Goal: Task Accomplishment & Management: Complete application form

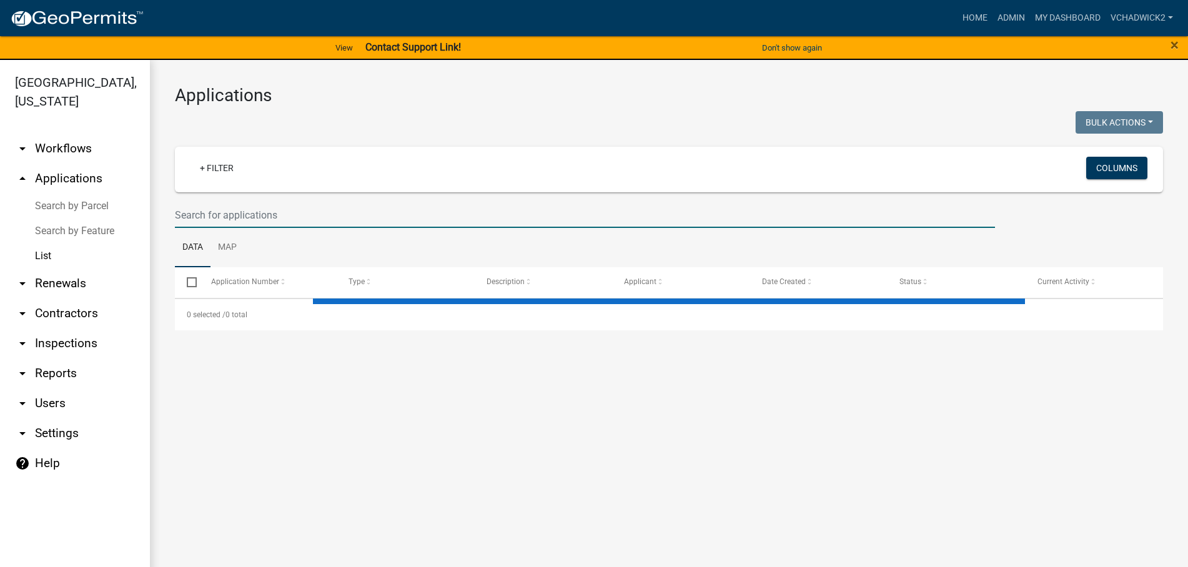
click at [255, 217] on input "text" at bounding box center [585, 215] width 820 height 26
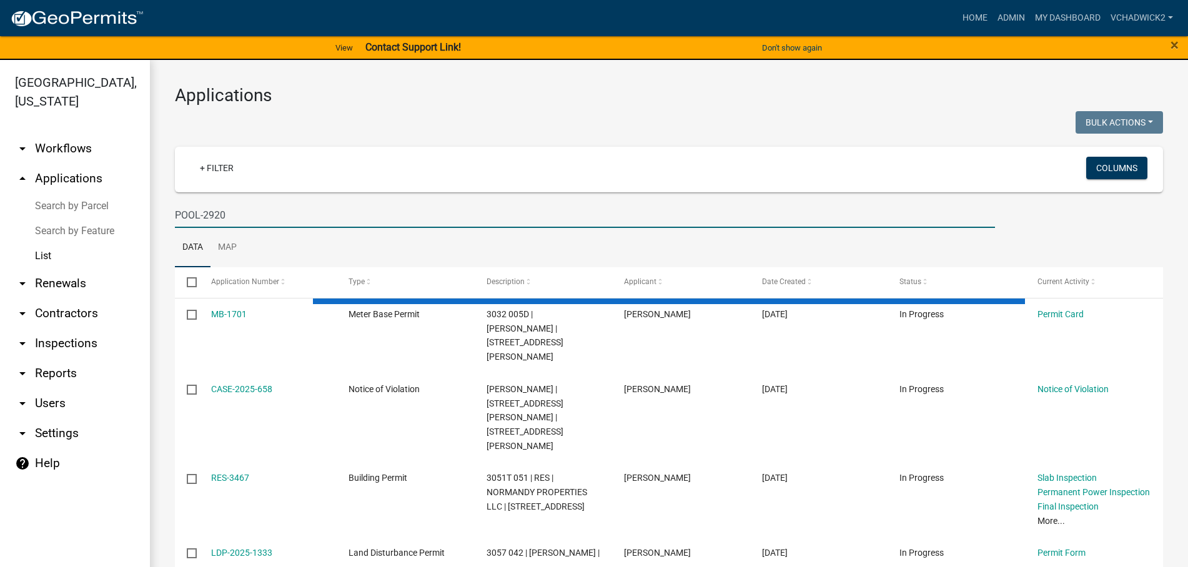
type input "POOL-2920"
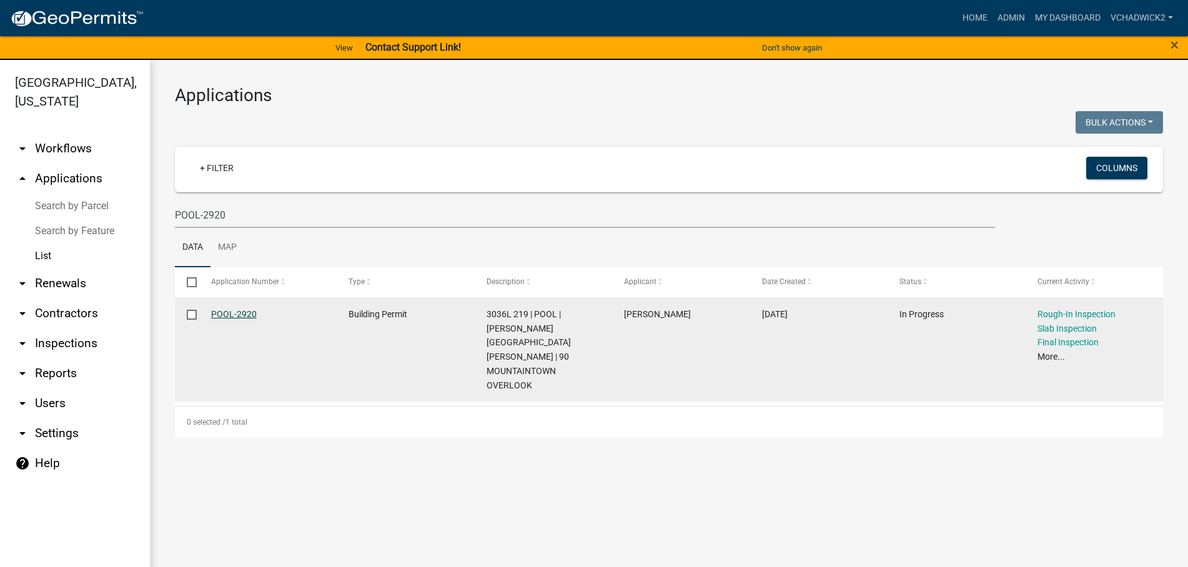
click at [244, 314] on link "POOL-2920" at bounding box center [234, 314] width 46 height 10
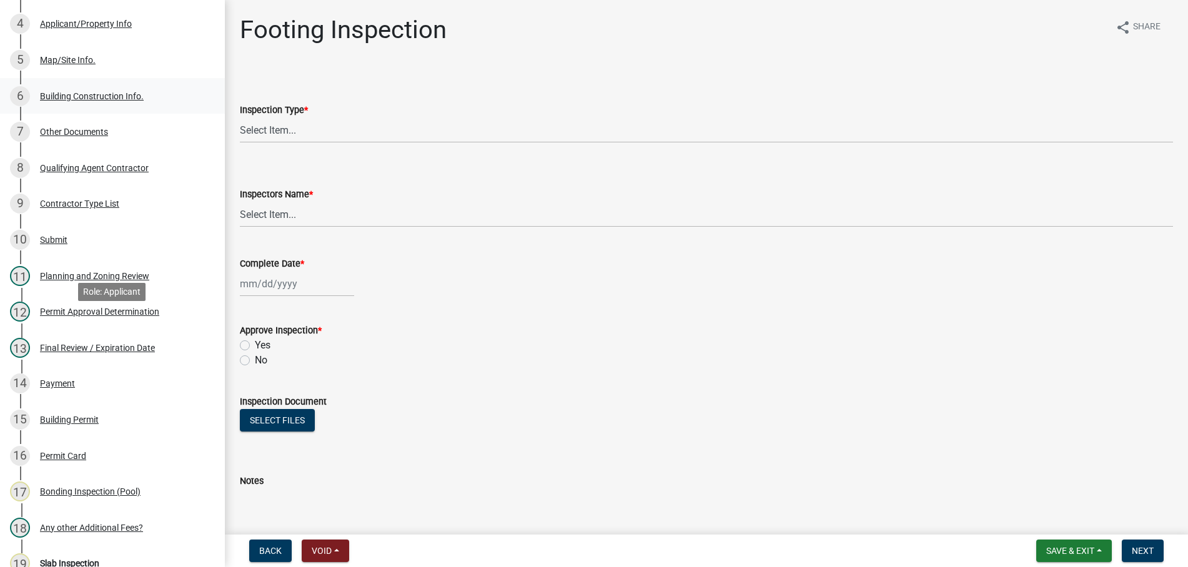
scroll to position [593, 0]
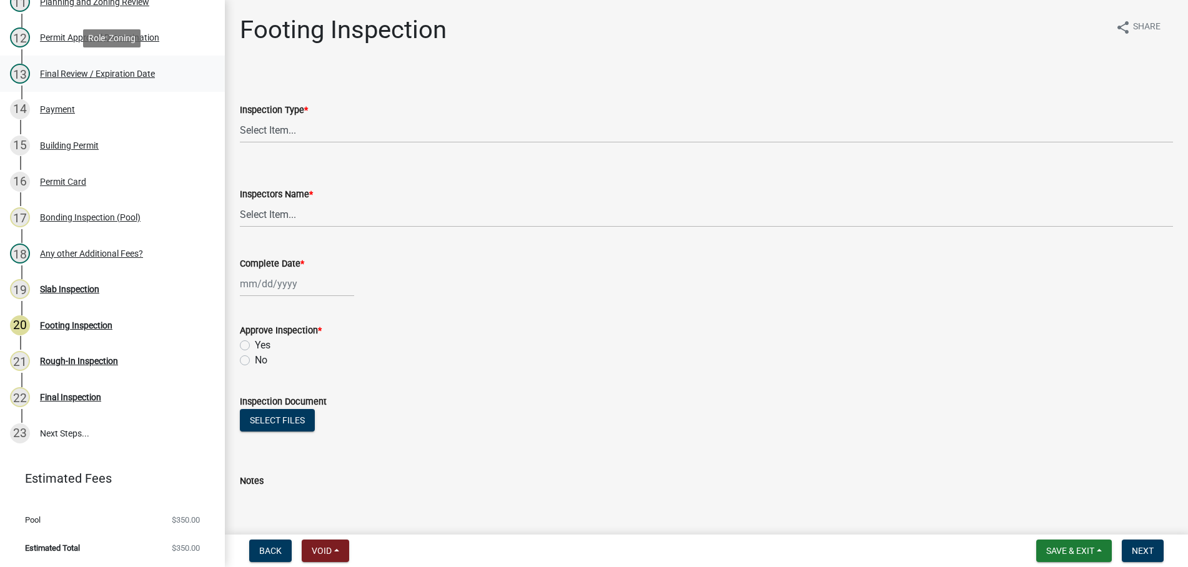
click at [79, 69] on div "Final Review / Expiration Date" at bounding box center [97, 73] width 115 height 9
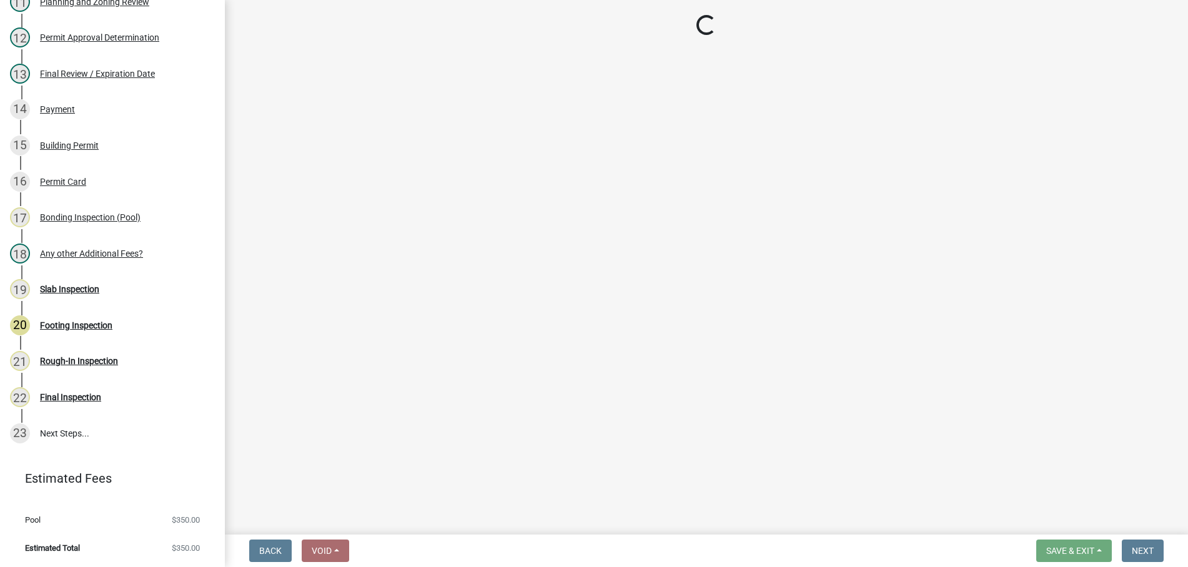
select select "b44f7338-8171-40f4-83dd-b8ba3065c966"
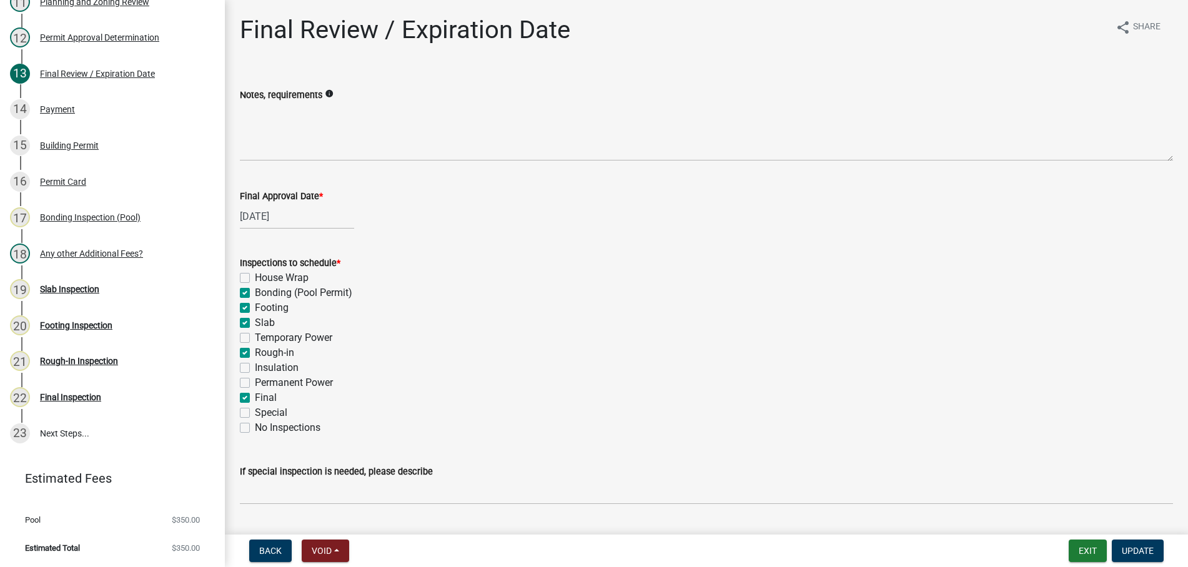
click at [255, 293] on label "Bonding (Pool Permit)" at bounding box center [303, 292] width 97 height 15
click at [255, 293] on input "Bonding (Pool Permit)" at bounding box center [259, 289] width 8 height 8
checkbox input "false"
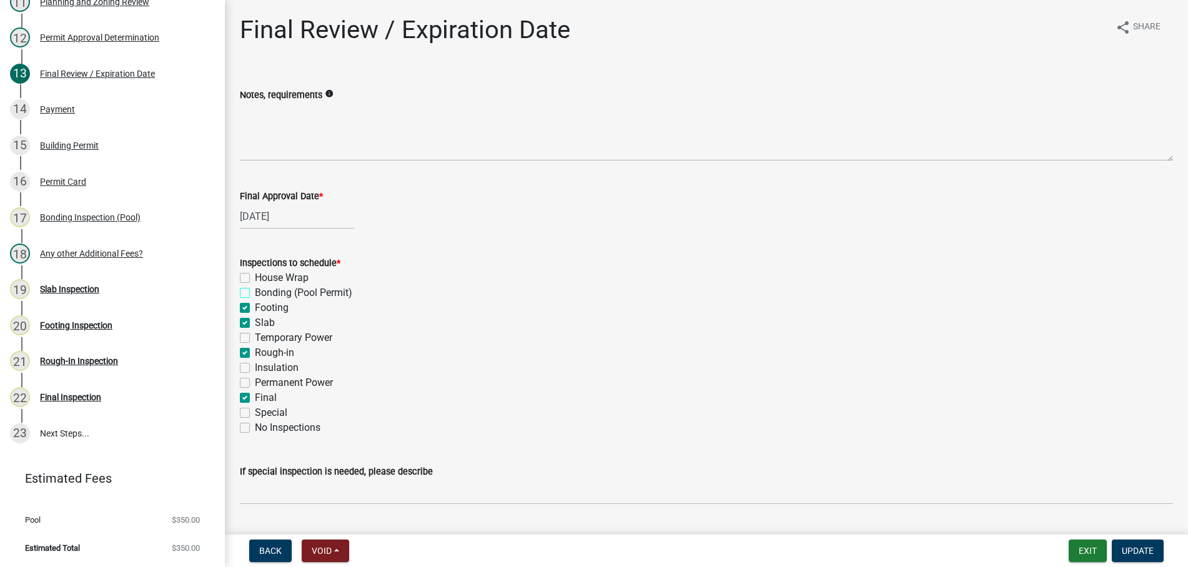
checkbox input "true"
checkbox input "false"
checkbox input "true"
checkbox input "false"
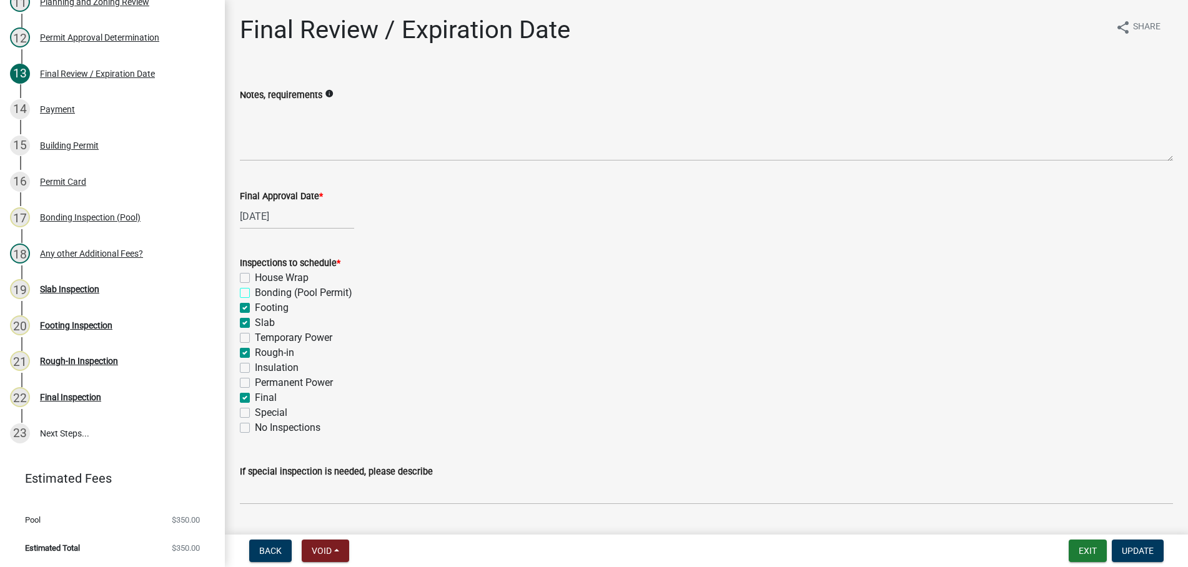
checkbox input "false"
checkbox input "true"
checkbox input "false"
click at [255, 306] on label "Footing" at bounding box center [272, 307] width 34 height 15
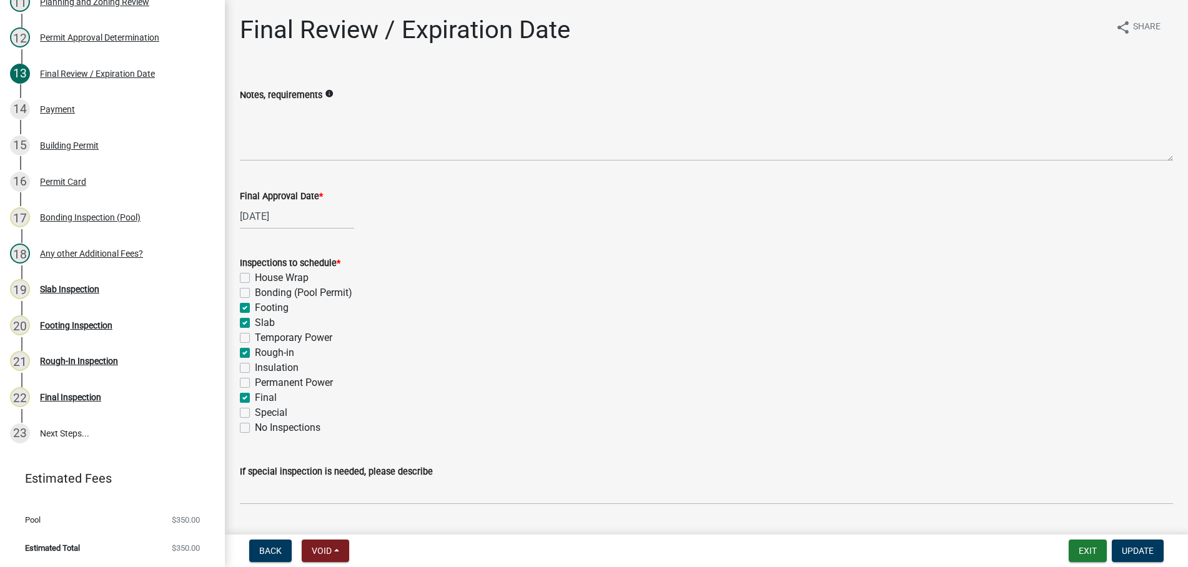
click at [255, 306] on input "Footing" at bounding box center [259, 304] width 8 height 8
checkbox input "false"
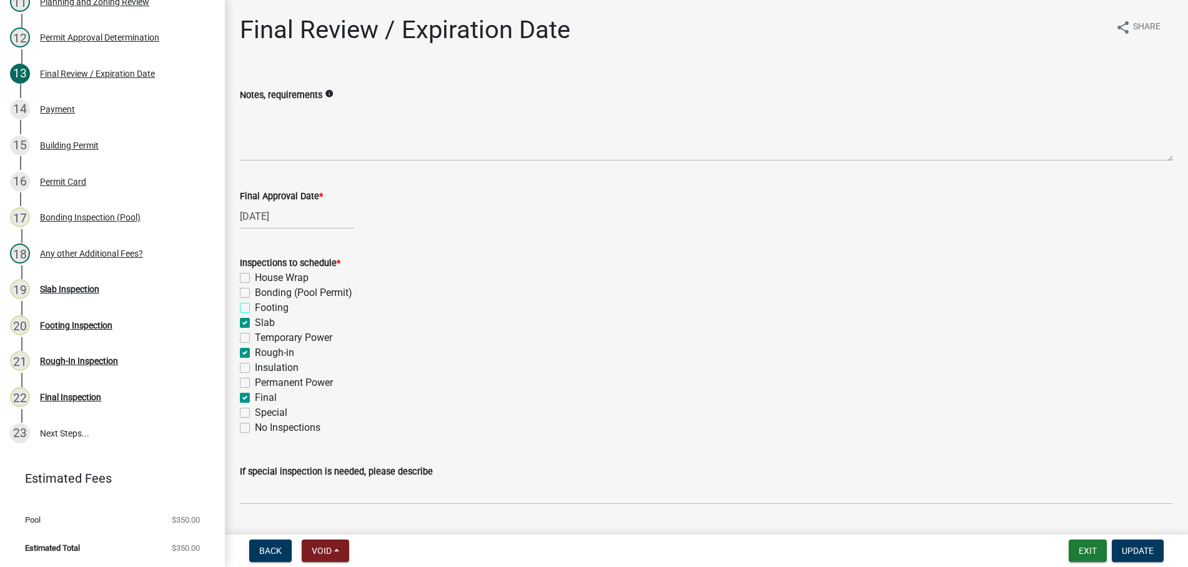
checkbox input "true"
checkbox input "false"
checkbox input "true"
checkbox input "false"
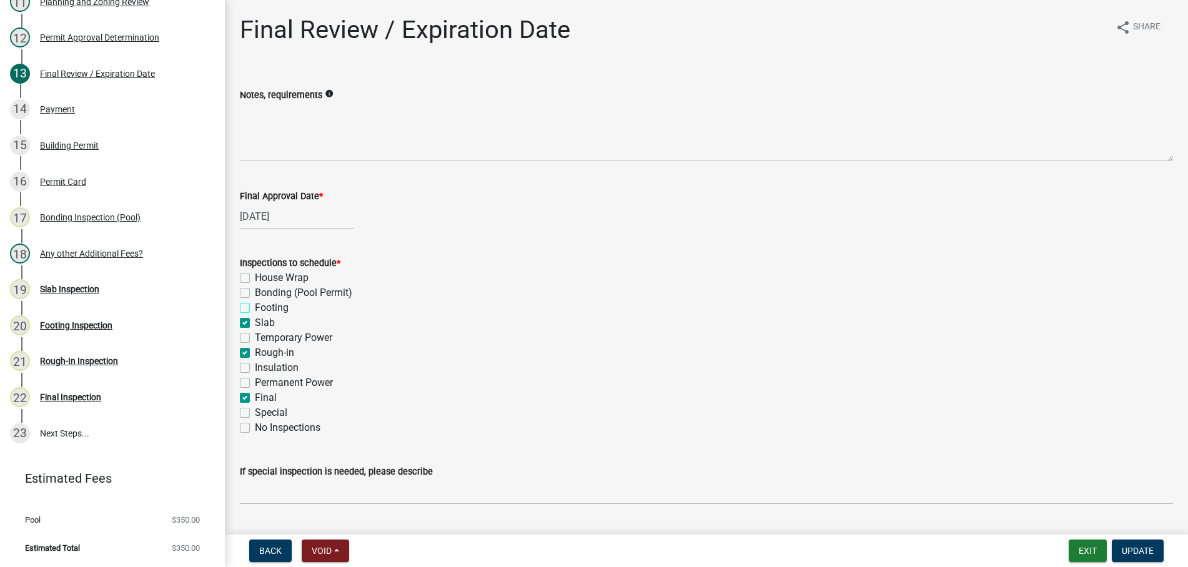
checkbox input "true"
checkbox input "false"
click at [255, 323] on label "Slab" at bounding box center [265, 322] width 20 height 15
click at [255, 323] on input "Slab" at bounding box center [259, 319] width 8 height 8
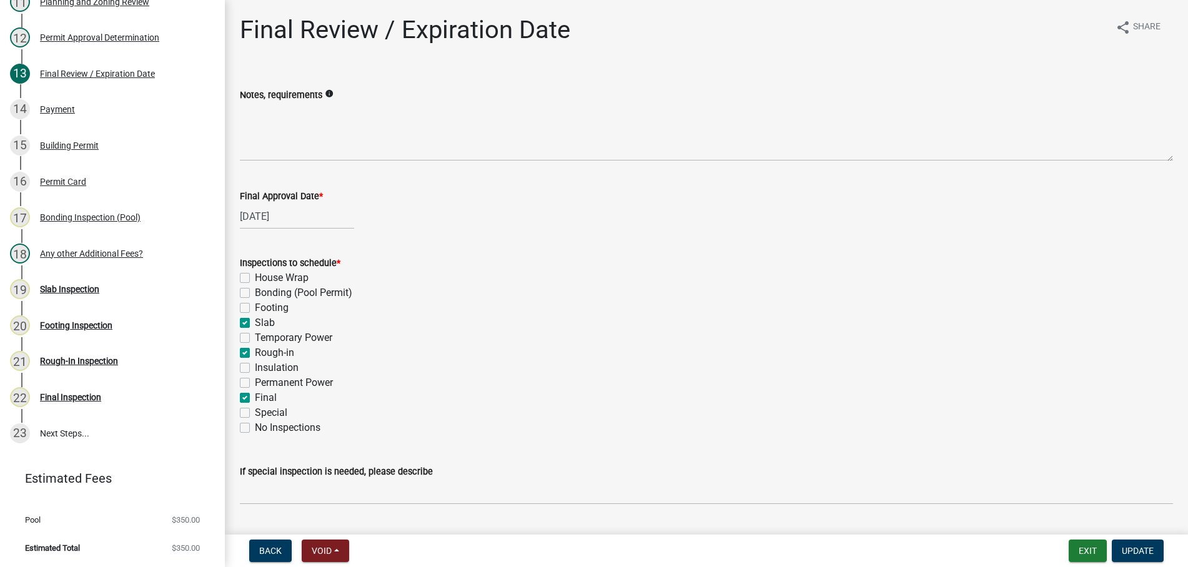
checkbox input "false"
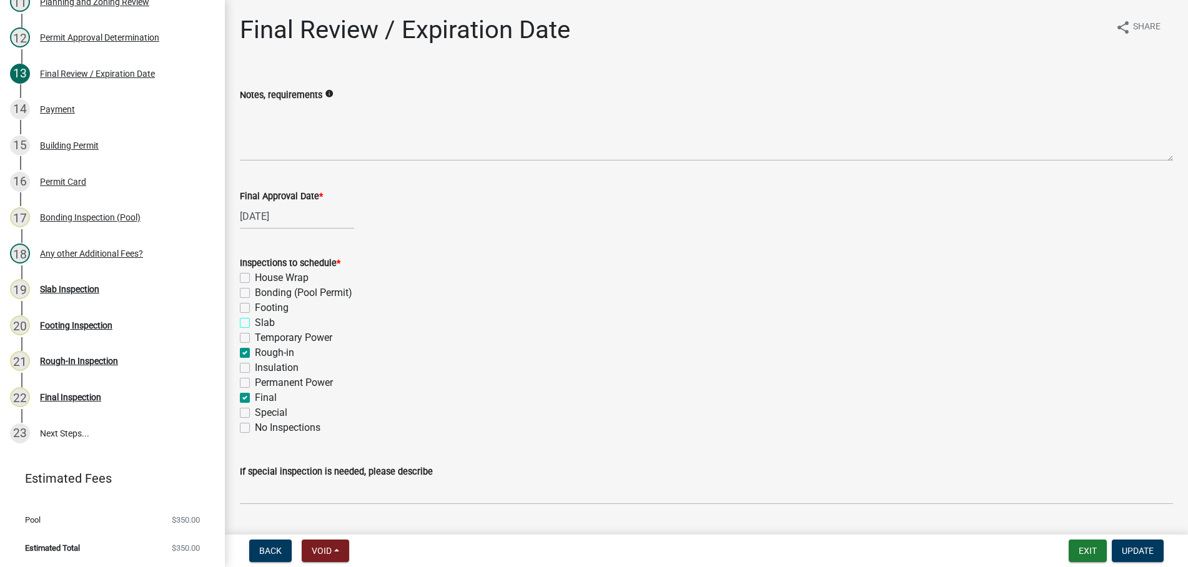
checkbox input "false"
checkbox input "true"
checkbox input "false"
checkbox input "true"
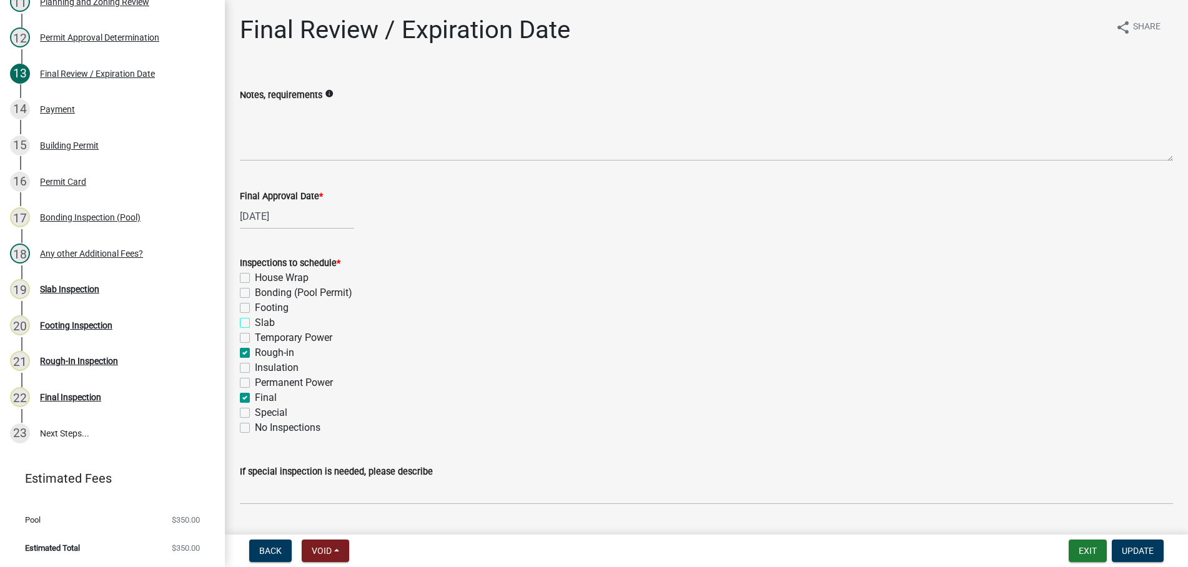
checkbox input "false"
click at [255, 348] on label "Rough-in" at bounding box center [274, 352] width 39 height 15
click at [255, 348] on input "Rough-in" at bounding box center [259, 349] width 8 height 8
checkbox input "false"
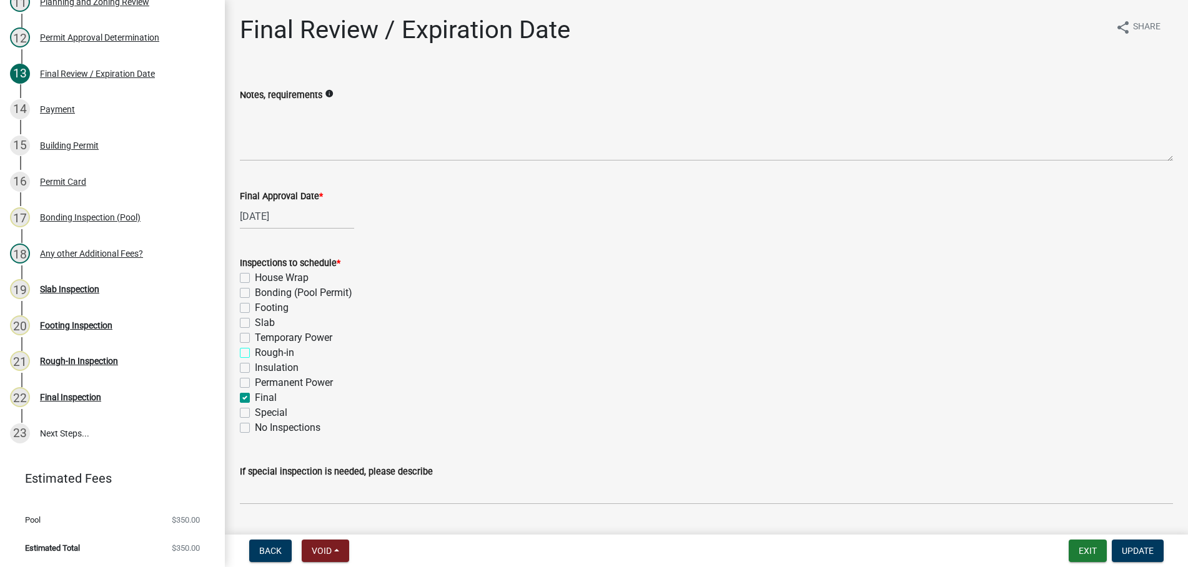
checkbox input "false"
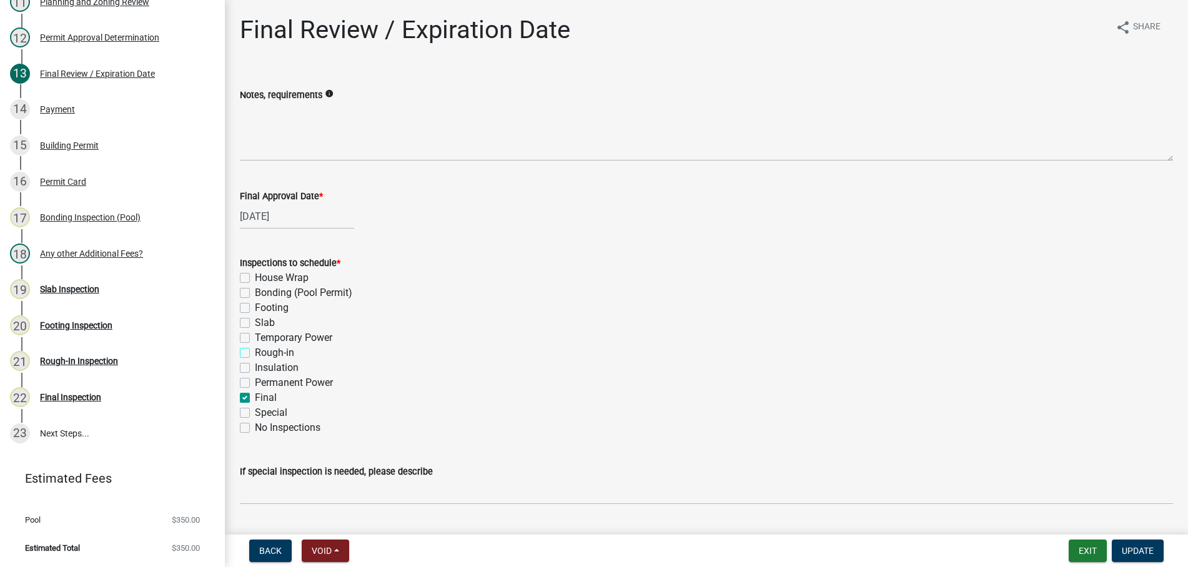
checkbox input "false"
checkbox input "true"
checkbox input "false"
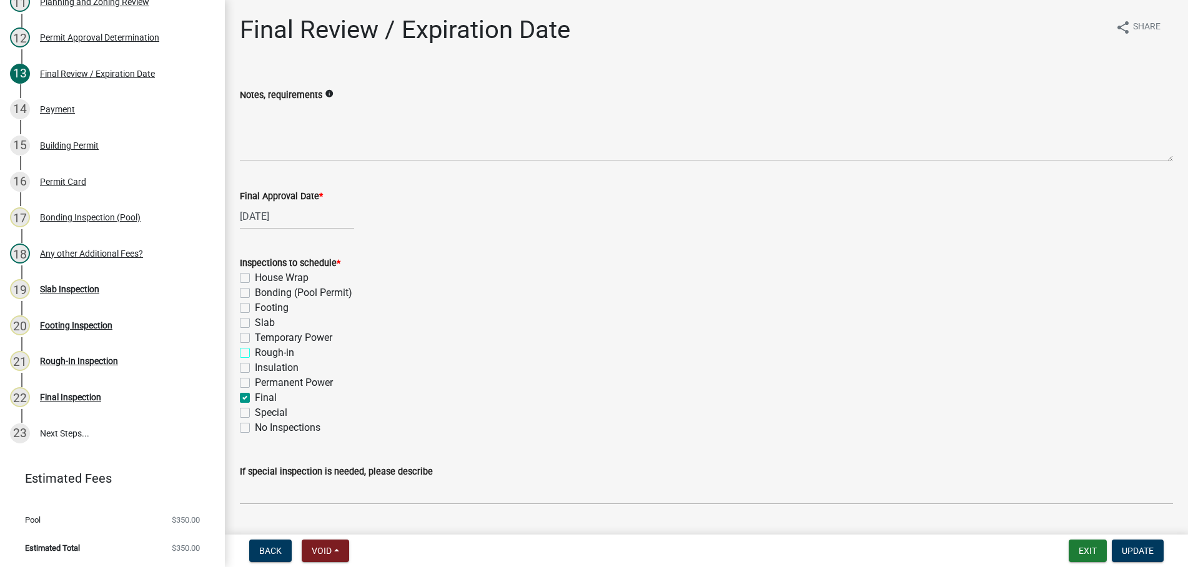
checkbox input "false"
click at [1133, 554] on span "Update" at bounding box center [1138, 551] width 32 height 10
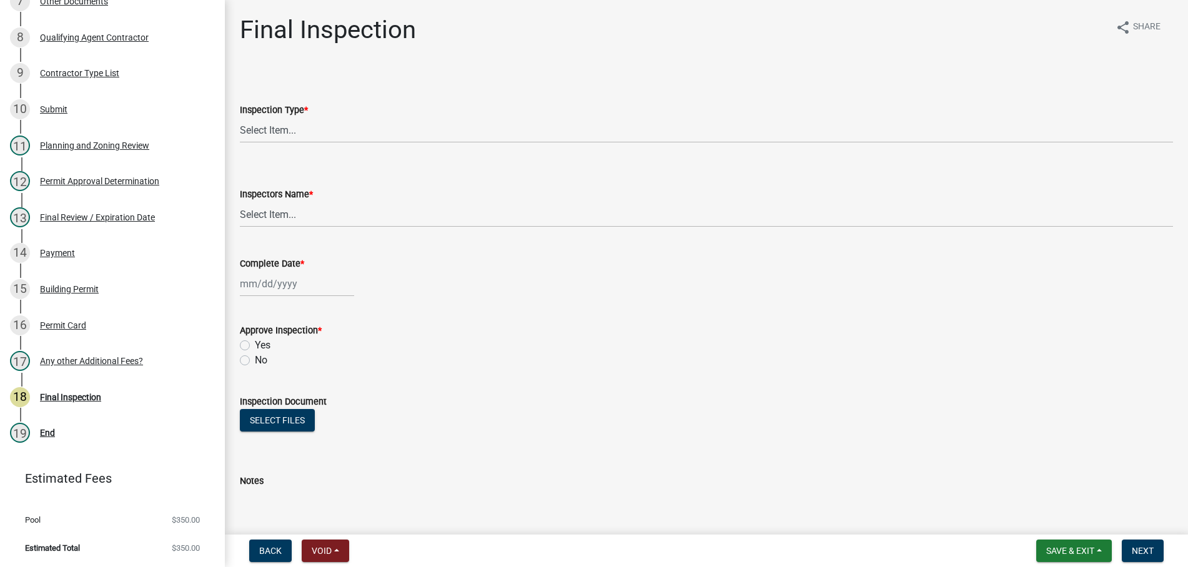
scroll to position [449, 0]
click at [50, 285] on div "Building Permit" at bounding box center [69, 289] width 59 height 9
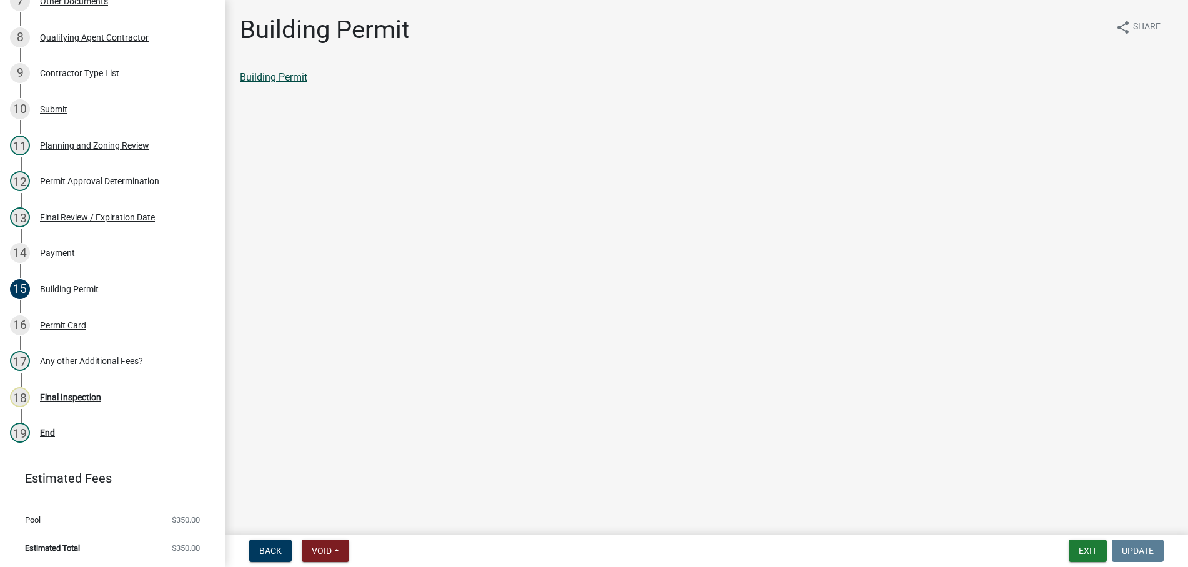
click at [293, 78] on link "Building Permit" at bounding box center [273, 77] width 67 height 12
click at [1088, 545] on button "Exit" at bounding box center [1087, 551] width 38 height 22
